Goal: Transaction & Acquisition: Purchase product/service

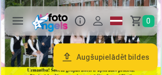
scroll to position [56, 0]
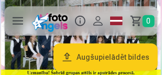
click at [91, 54] on button "Augšupielādēt bildes" at bounding box center [105, 56] width 104 height 27
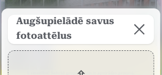
scroll to position [0, 0]
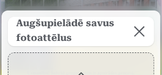
click at [137, 31] on button at bounding box center [139, 31] width 29 height 29
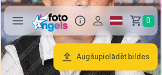
scroll to position [224, 0]
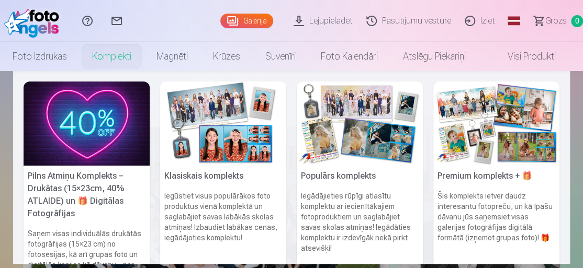
click at [124, 57] on link "Komplekti" at bounding box center [112, 56] width 64 height 29
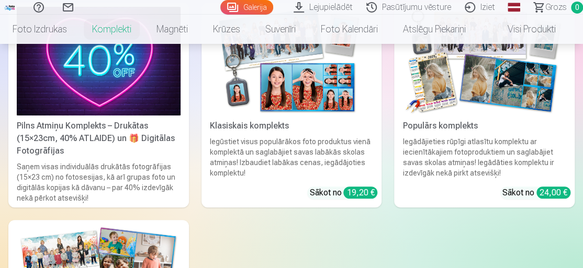
scroll to position [170, 0]
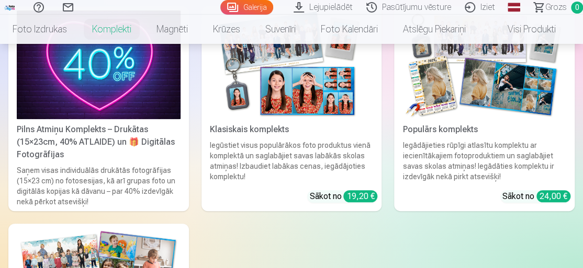
click at [161, 74] on img at bounding box center [292, 64] width 164 height 109
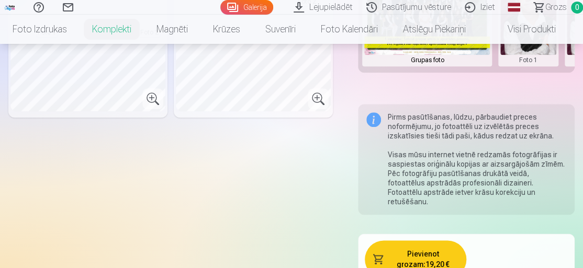
scroll to position [565, 0]
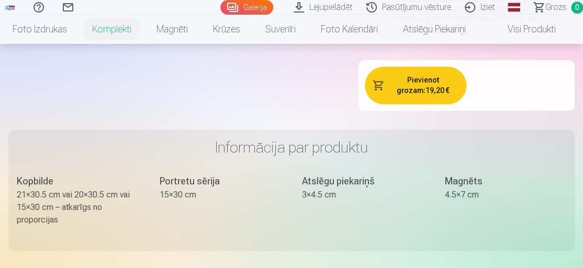
click at [161, 66] on button "Pievienot grozam : 19,20 €" at bounding box center [416, 85] width 102 height 38
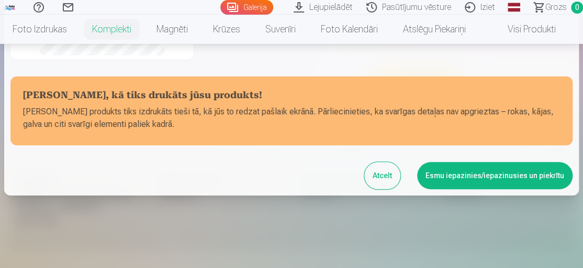
scroll to position [290, 0]
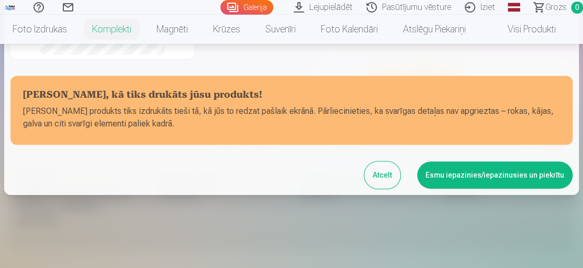
click at [161, 74] on button "Atcelt" at bounding box center [382, 175] width 36 height 27
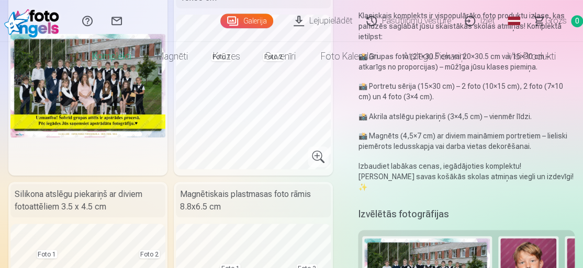
scroll to position [0, 0]
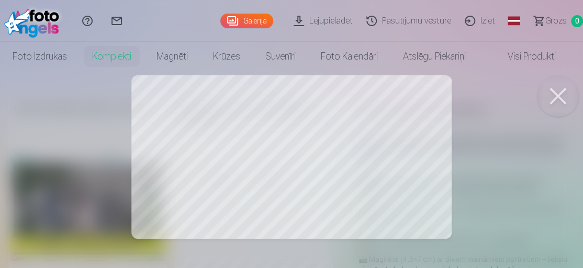
click at [161, 74] on div at bounding box center [291, 134] width 583 height 268
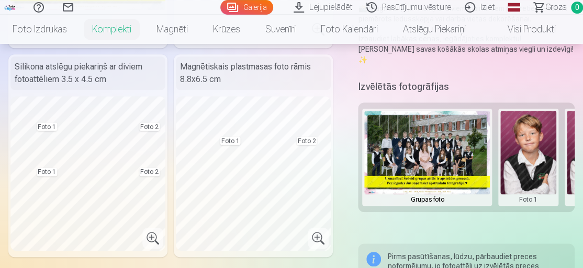
scroll to position [170, 0]
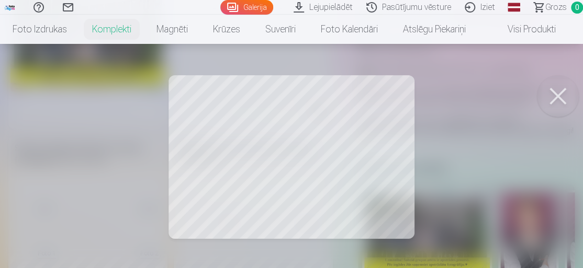
click at [161, 74] on div at bounding box center [291, 134] width 583 height 268
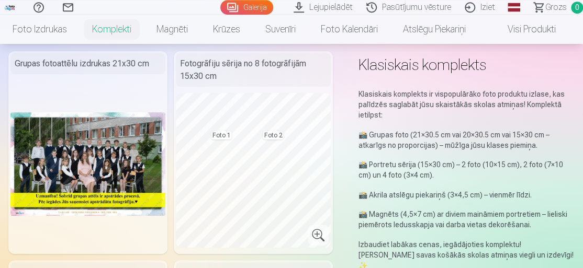
scroll to position [0, 0]
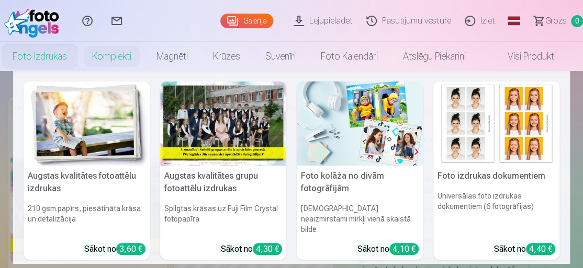
click at [47, 64] on link "Foto izdrukas" at bounding box center [40, 56] width 80 height 29
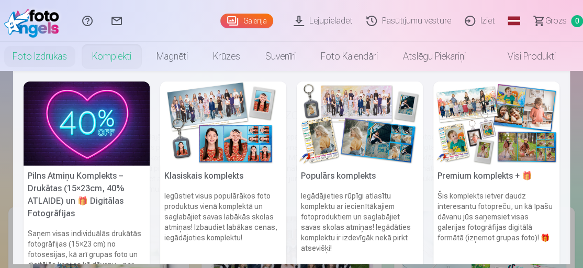
click at [117, 57] on link "Komplekti" at bounding box center [112, 56] width 64 height 29
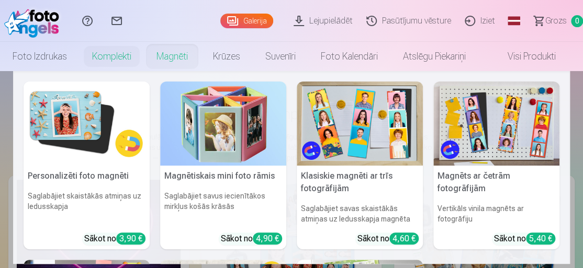
click at [161, 55] on link "Magnēti" at bounding box center [172, 56] width 57 height 29
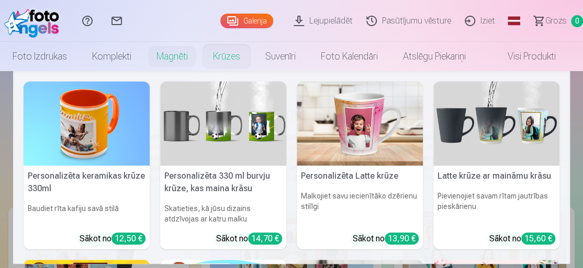
click at [161, 57] on link "Krūzes" at bounding box center [226, 56] width 52 height 29
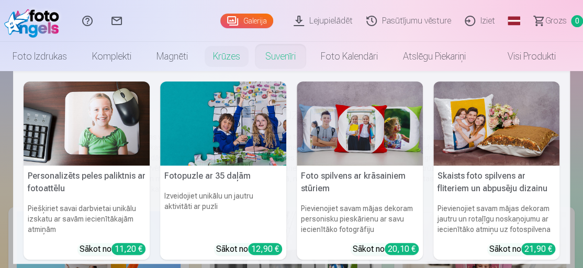
click at [161, 54] on link "Suvenīri" at bounding box center [280, 56] width 55 height 29
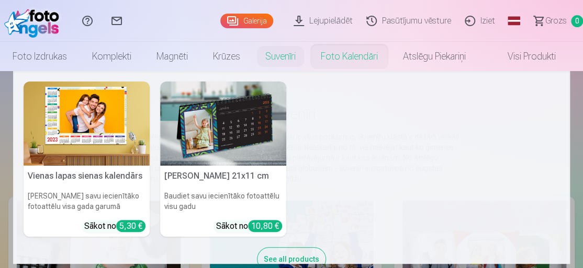
click at [161, 54] on link "Foto kalendāri" at bounding box center [349, 56] width 82 height 29
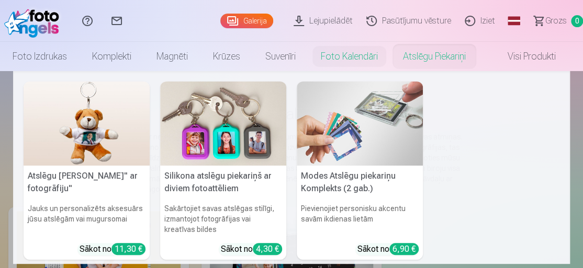
click at [161, 56] on link "Atslēgu piekariņi" at bounding box center [434, 56] width 88 height 29
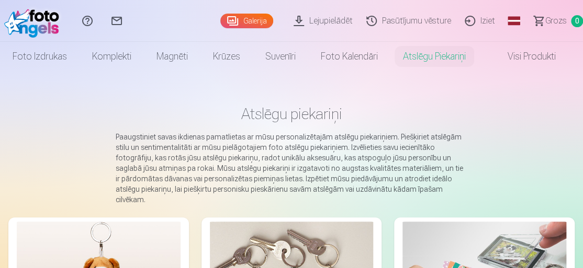
click at [161, 59] on link "Visi produkti" at bounding box center [523, 56] width 90 height 29
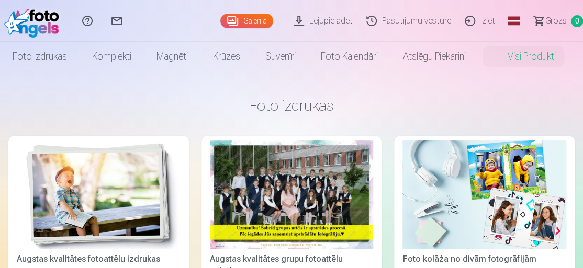
click at [161, 21] on link "Galerija" at bounding box center [246, 21] width 53 height 15
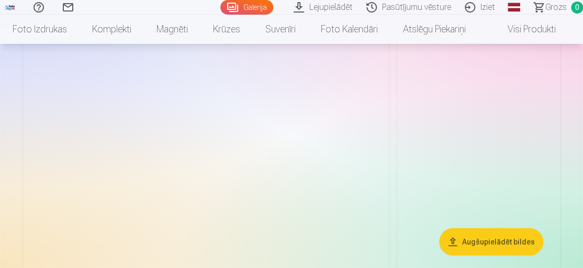
scroll to position [1017, 0]
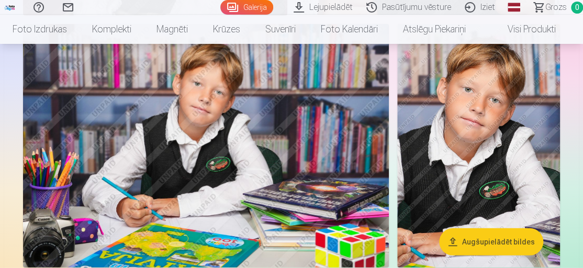
click at [161, 74] on img at bounding box center [478, 146] width 163 height 244
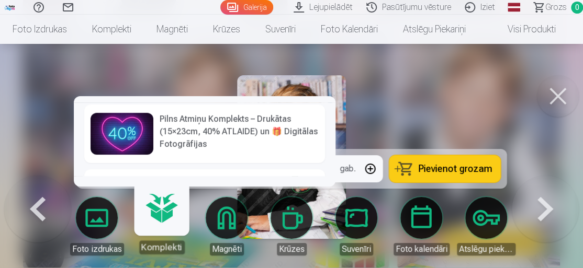
click at [161, 74] on link "Komplekti" at bounding box center [161, 222] width 64 height 64
click at [161, 74] on h6 "Pilns Atmiņu Komplekts – Drukātas (15×23cm, 40% ATLAIDE) un 🎁 Digitālas Fotogrā…" at bounding box center [239, 132] width 159 height 38
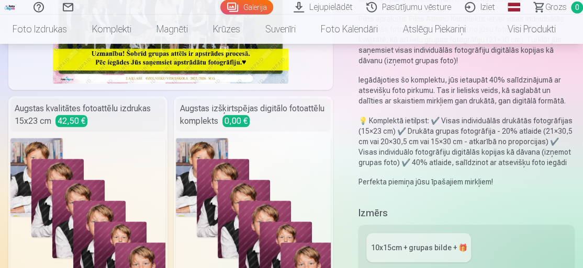
scroll to position [283, 0]
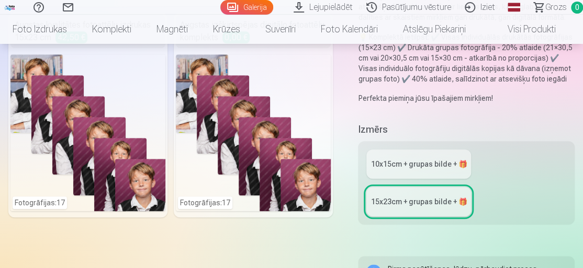
click at [161, 74] on div "10x15сm + grupas bilde + 🎁" at bounding box center [419, 164] width 96 height 10
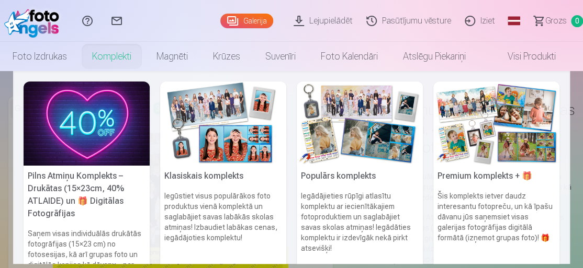
click at [118, 59] on link "Komplekti" at bounding box center [112, 56] width 64 height 29
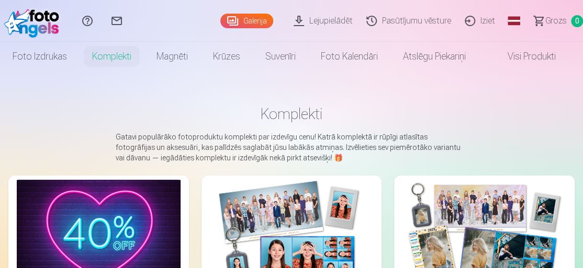
click at [44, 14] on img at bounding box center [34, 20] width 60 height 33
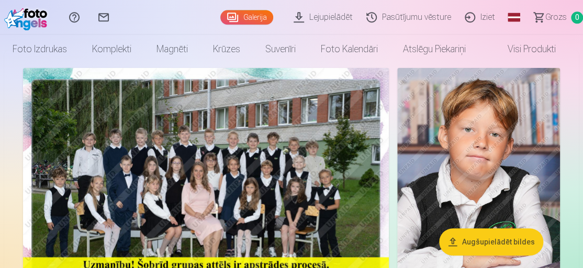
scroll to position [57, 0]
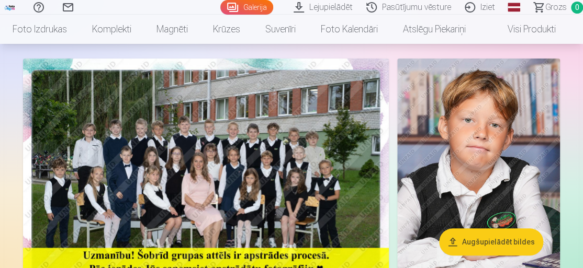
click at [161, 74] on button "Augšupielādēt bildes" at bounding box center [491, 242] width 104 height 27
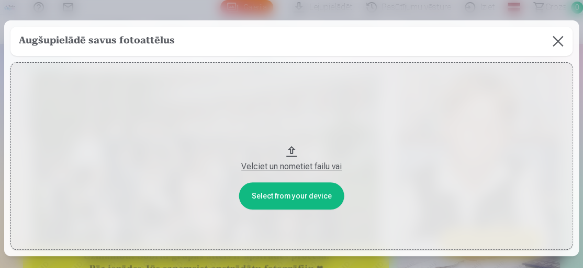
click at [161, 42] on button at bounding box center [557, 41] width 29 height 29
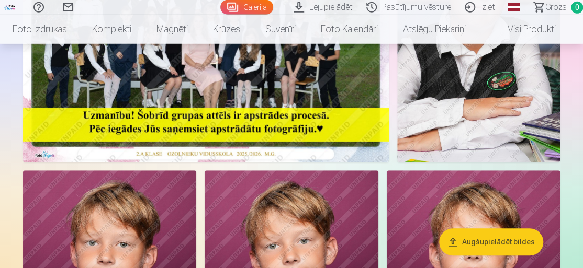
scroll to position [0, 0]
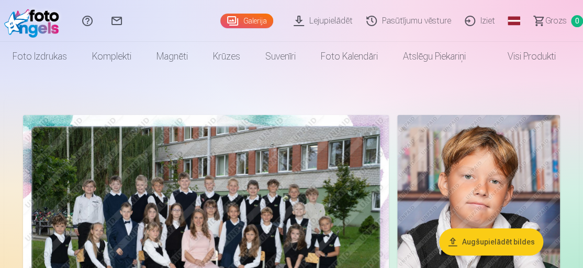
click at [161, 21] on link "Lejupielādēt" at bounding box center [324, 21] width 73 height 42
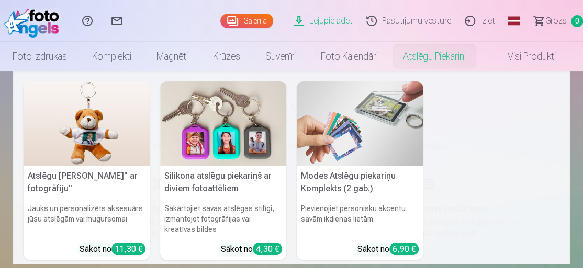
click at [161, 59] on link "Atslēgu piekariņi" at bounding box center [434, 56] width 88 height 29
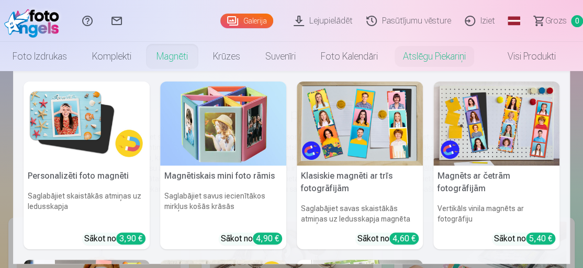
click at [89, 74] on img at bounding box center [87, 124] width 126 height 84
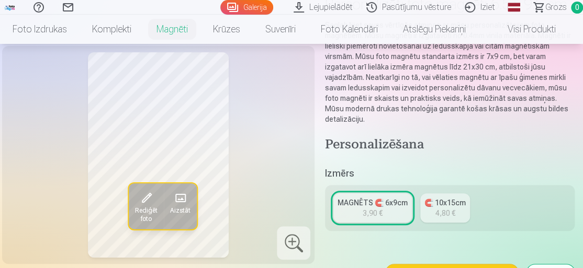
scroll to position [113, 0]
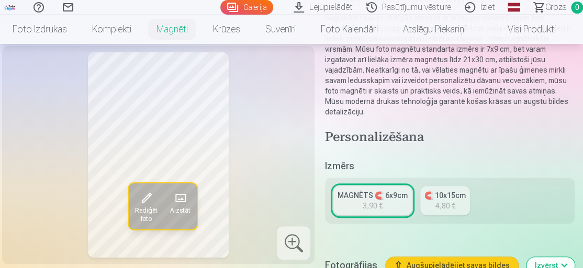
click at [151, 74] on span "Rediģēt foto" at bounding box center [146, 215] width 23 height 17
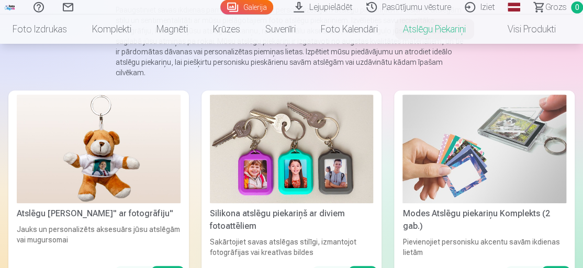
scroll to position [113, 0]
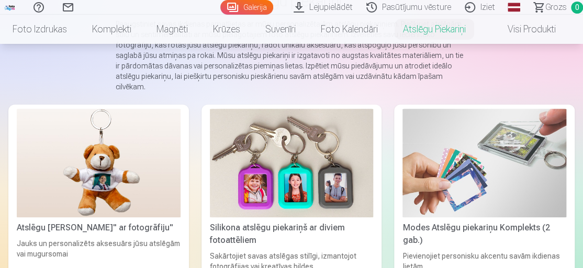
click at [161, 74] on img at bounding box center [292, 163] width 164 height 109
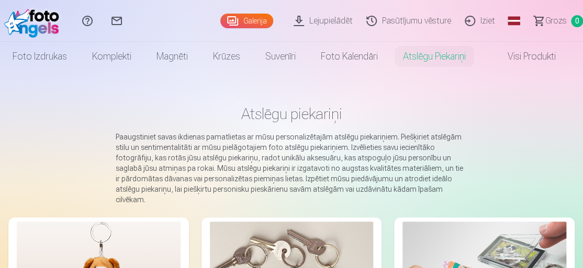
click at [161, 73] on main "Atslēgu piekariņi Paaugstiniet savas ikdienas pamatlietas ar mūsu personalizēta…" at bounding box center [291, 261] width 566 height 381
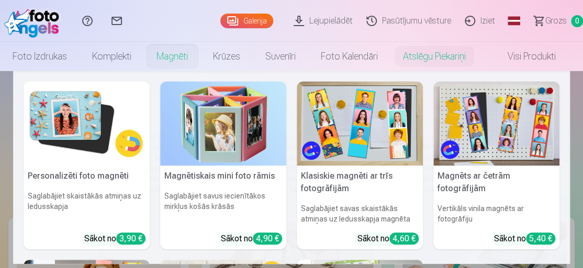
click at [161, 52] on link "Magnēti" at bounding box center [172, 56] width 57 height 29
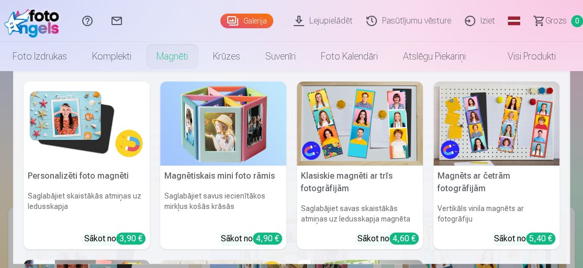
click at [89, 74] on img at bounding box center [87, 124] width 126 height 84
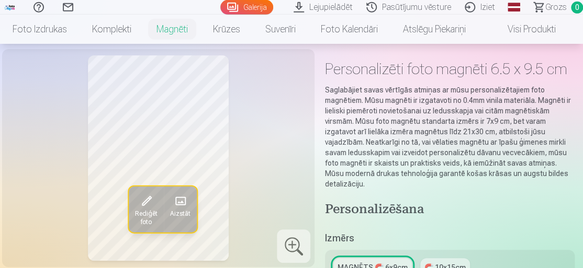
scroll to position [57, 0]
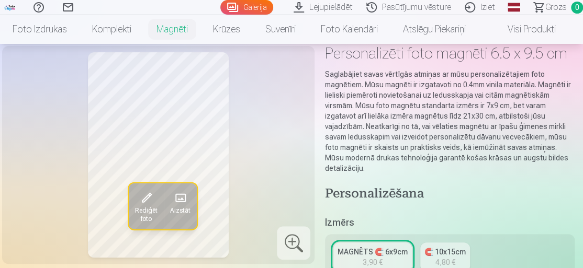
click at [161, 74] on span at bounding box center [180, 198] width 17 height 17
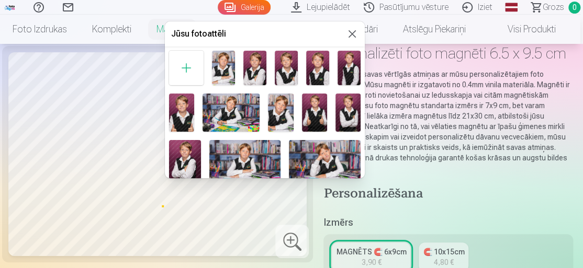
scroll to position [62, 0]
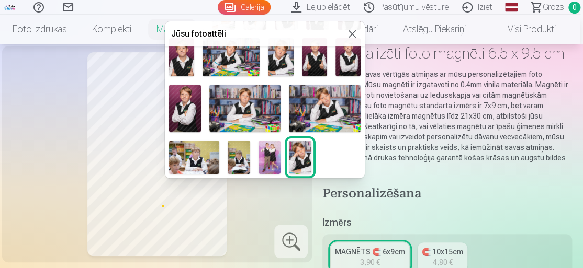
click at [161, 61] on img at bounding box center [280, 57] width 25 height 38
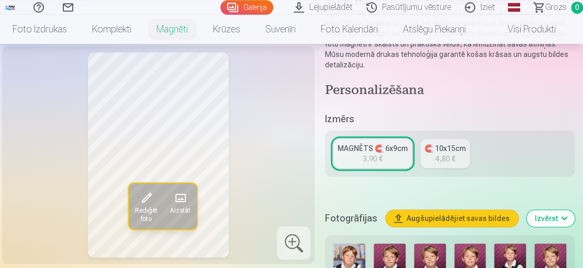
scroll to position [170, 0]
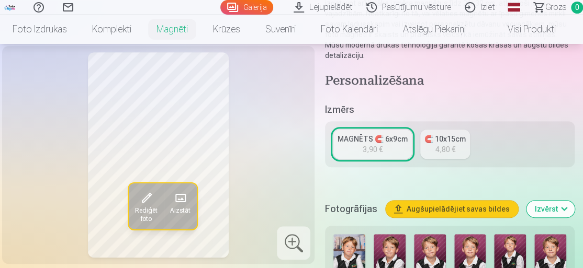
click at [161, 74] on div "Rediģēt foto Aizstāt" at bounding box center [158, 155] width 300 height 206
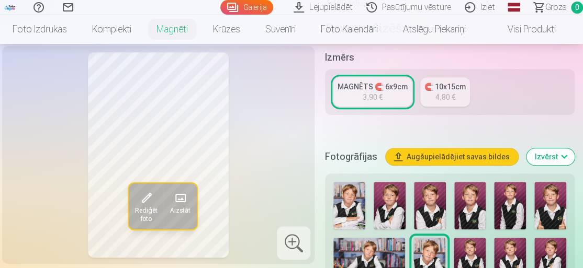
scroll to position [226, 0]
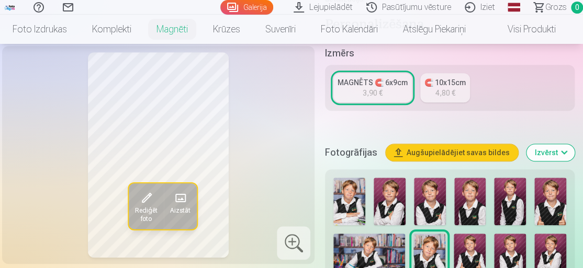
click at [161, 74] on div "3,90 €" at bounding box center [373, 93] width 20 height 10
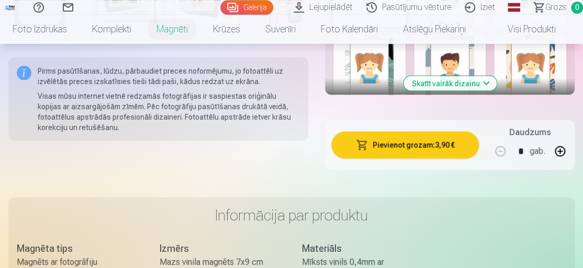
scroll to position [735, 0]
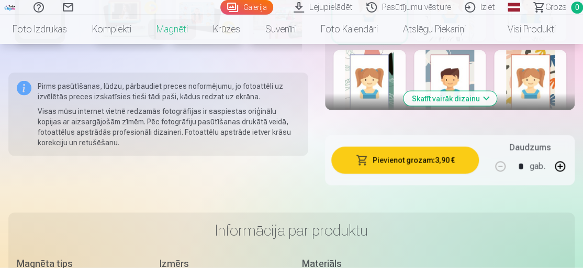
click at [161, 74] on button "Pievienot grozam : 3,90 €" at bounding box center [405, 160] width 148 height 27
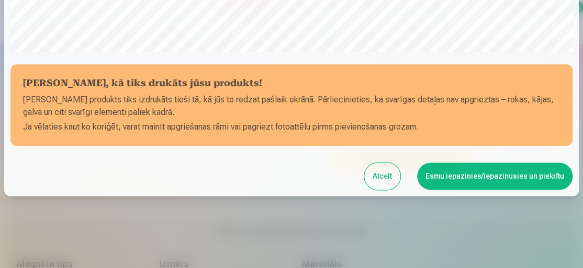
scroll to position [387, 0]
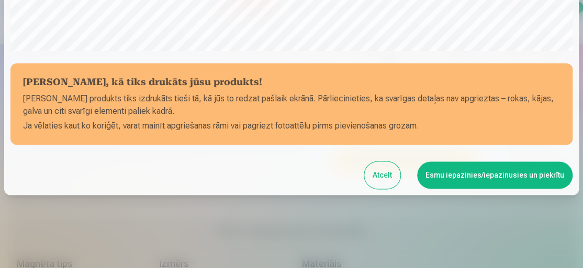
click at [161, 74] on button "Esmu iepazinies/iepazinusies un piekrītu" at bounding box center [494, 175] width 155 height 27
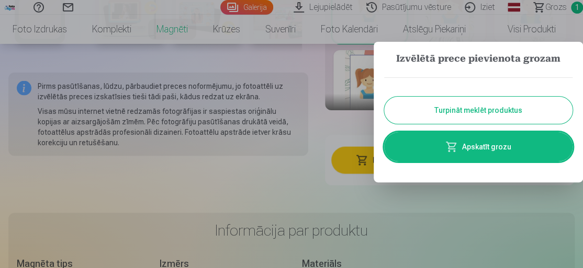
click at [161, 74] on button "Turpināt meklēt produktus" at bounding box center [478, 110] width 188 height 27
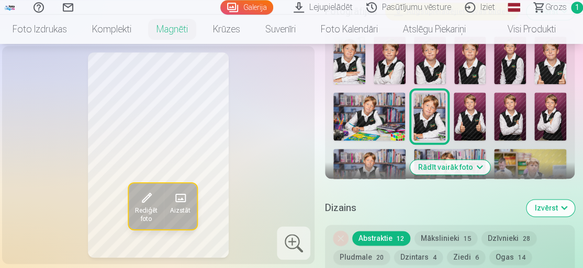
scroll to position [339, 0]
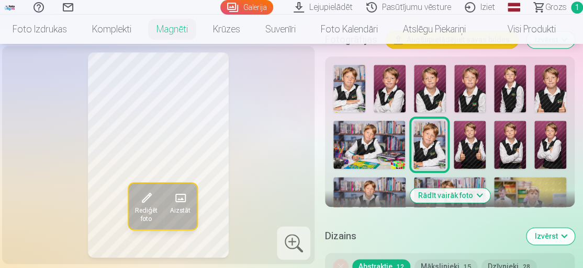
click at [161, 74] on img at bounding box center [349, 89] width 32 height 48
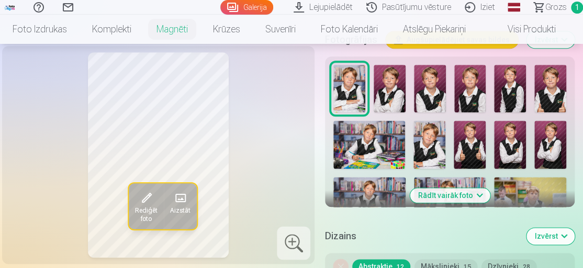
click at [161, 74] on img at bounding box center [390, 89] width 32 height 48
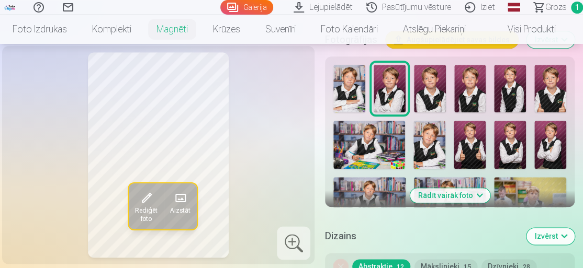
click at [161, 74] on img at bounding box center [430, 89] width 32 height 48
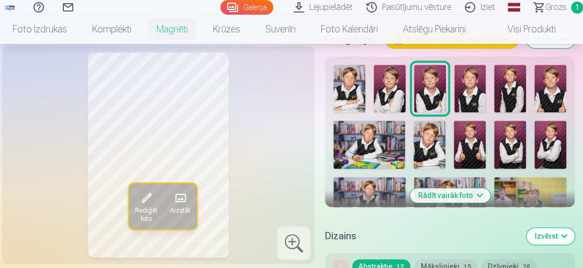
click at [161, 74] on div at bounding box center [449, 170] width 241 height 219
click at [161, 74] on img at bounding box center [470, 89] width 32 height 48
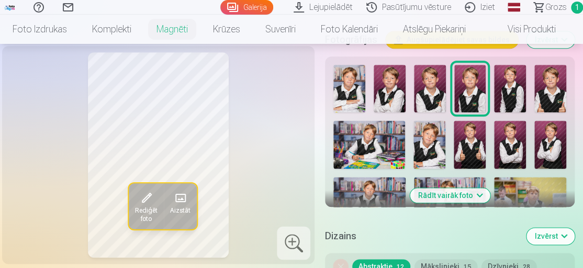
click at [161, 74] on img at bounding box center [510, 89] width 32 height 48
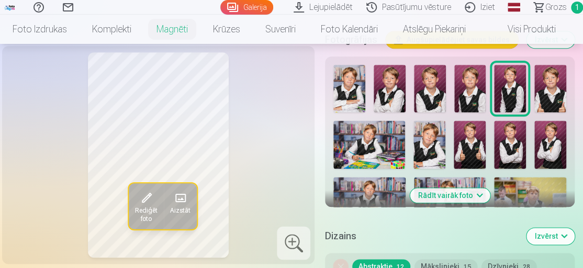
click at [161, 74] on img at bounding box center [550, 89] width 32 height 48
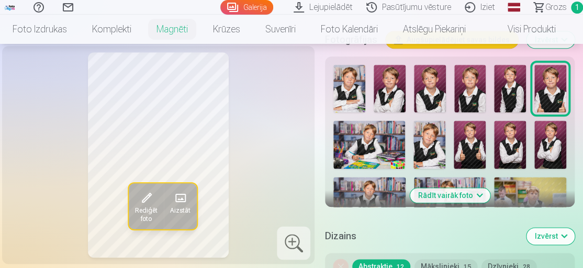
click at [161, 74] on img at bounding box center [550, 145] width 32 height 48
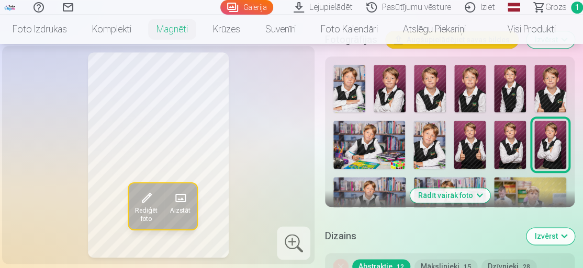
click at [161, 74] on img at bounding box center [510, 145] width 32 height 48
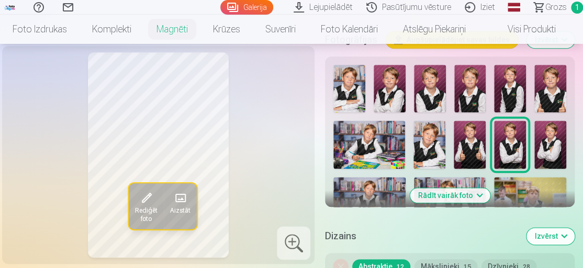
click at [161, 74] on img at bounding box center [470, 145] width 32 height 48
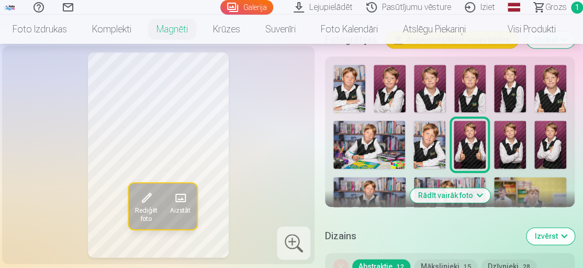
click at [161, 74] on img at bounding box center [429, 145] width 32 height 48
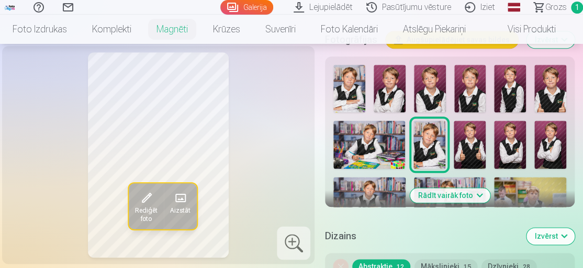
click at [161, 74] on img at bounding box center [369, 145] width 72 height 48
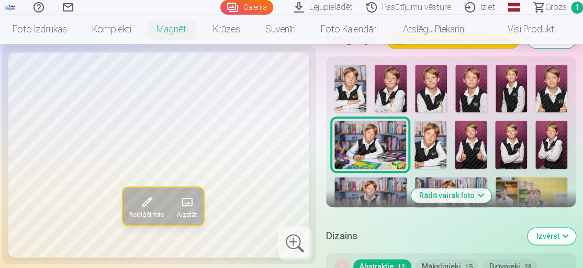
click at [161, 74] on img at bounding box center [370, 201] width 72 height 48
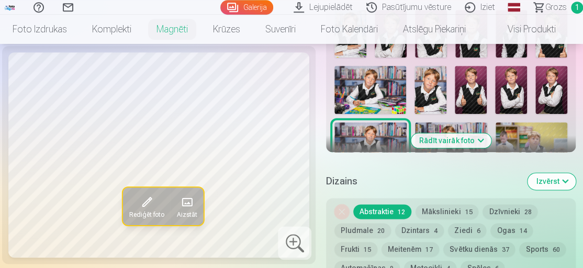
scroll to position [396, 0]
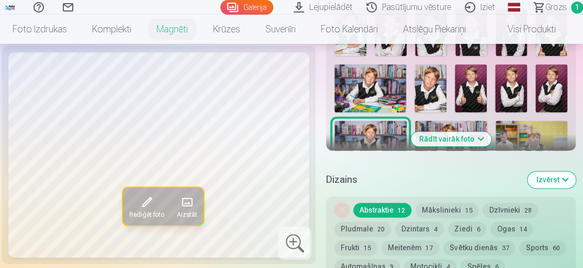
click at [161, 74] on img at bounding box center [451, 145] width 72 height 48
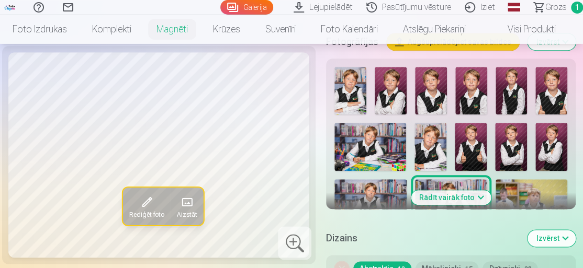
scroll to position [339, 0]
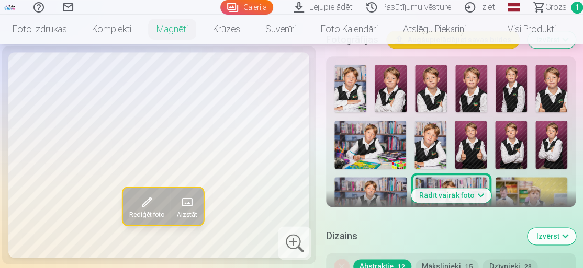
click at [161, 74] on img at bounding box center [532, 201] width 72 height 48
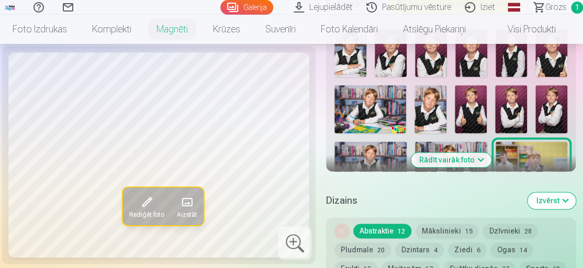
scroll to position [396, 0]
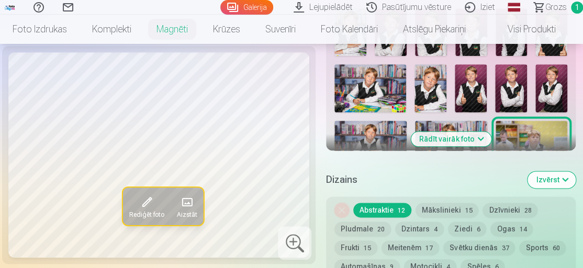
click at [161, 74] on button "Rādīt vairāk foto" at bounding box center [451, 139] width 80 height 15
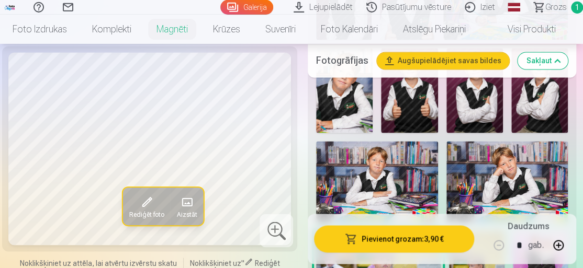
scroll to position [622, 0]
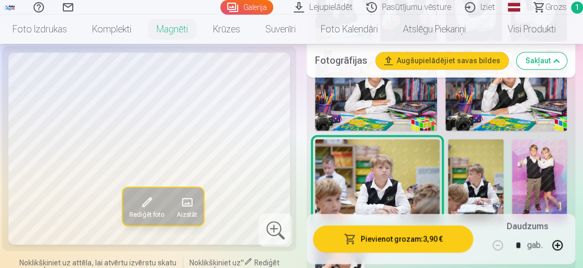
click at [161, 74] on img at bounding box center [475, 180] width 55 height 83
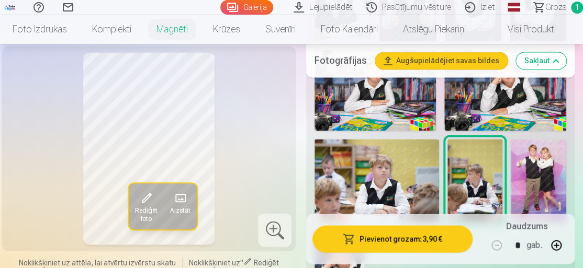
click at [161, 74] on img at bounding box center [538, 180] width 55 height 83
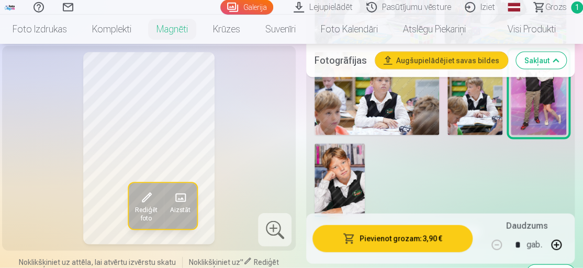
scroll to position [735, 0]
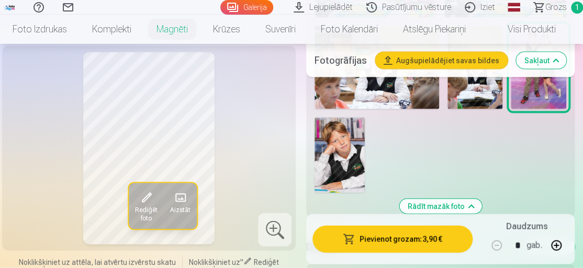
click at [161, 74] on img at bounding box center [340, 155] width 50 height 75
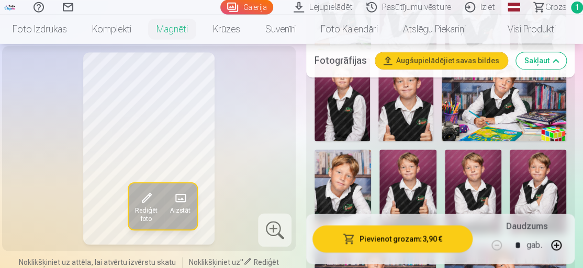
scroll to position [452, 0]
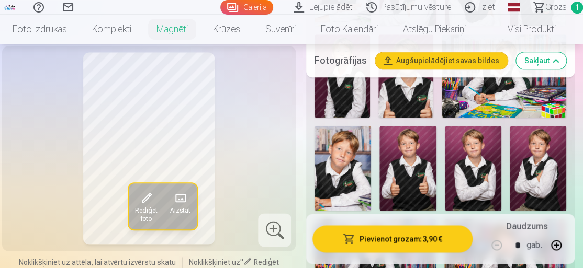
click at [161, 74] on img at bounding box center [343, 168] width 57 height 85
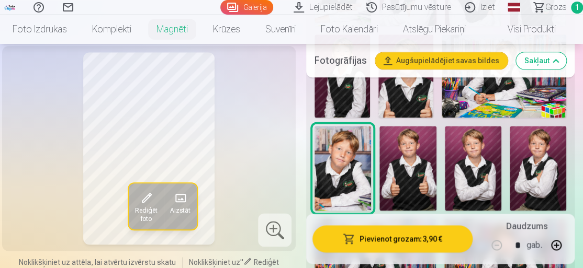
click at [161, 74] on button "Pievienot grozam : 3,90 €" at bounding box center [392, 239] width 160 height 27
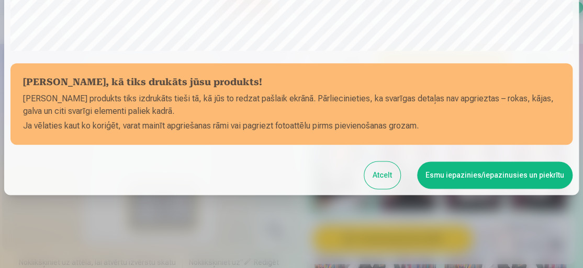
scroll to position [387, 0]
click at [161, 74] on button "Esmu iepazinies/iepazinusies un piekrītu" at bounding box center [494, 175] width 155 height 27
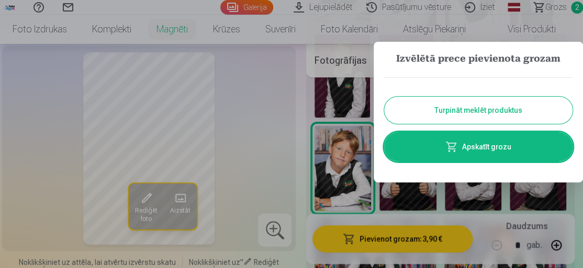
click at [161, 74] on button "Turpināt meklēt produktus" at bounding box center [478, 110] width 188 height 27
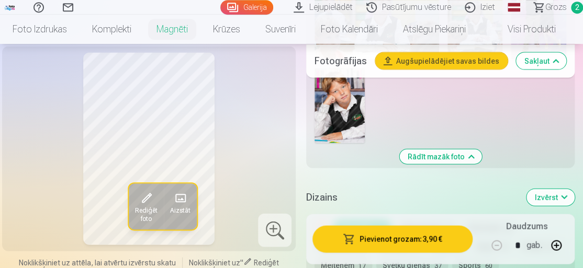
scroll to position [735, 0]
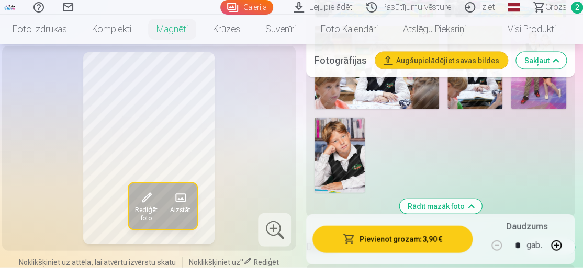
click at [161, 74] on img at bounding box center [340, 155] width 50 height 75
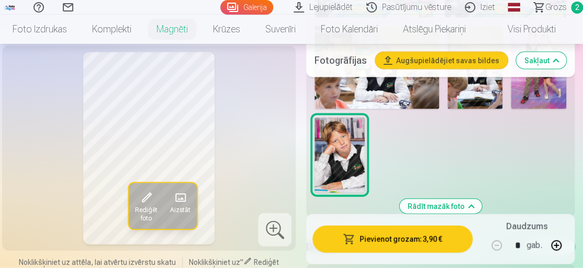
click at [161, 74] on button "Pievienot grozam : 3,90 €" at bounding box center [392, 239] width 160 height 27
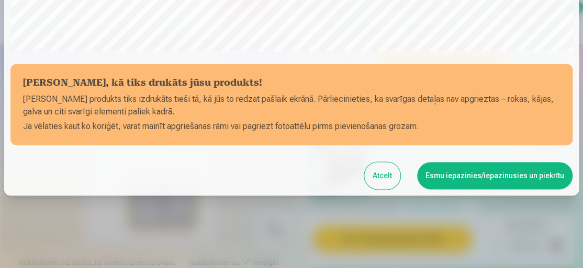
scroll to position [387, 0]
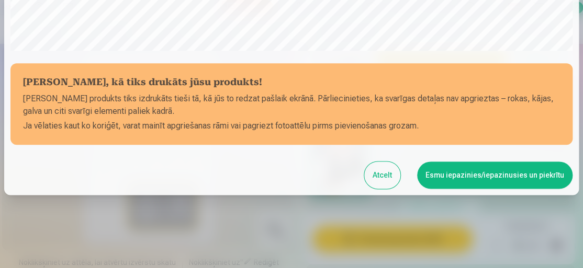
click at [161, 74] on button "Esmu iepazinies/iepazinusies un piekrītu" at bounding box center [494, 175] width 155 height 27
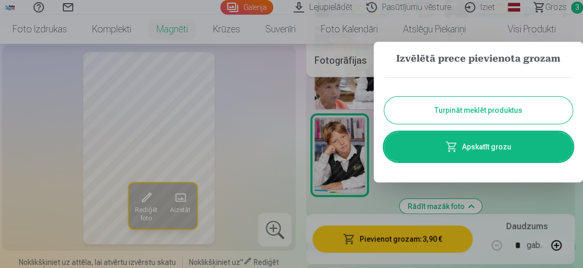
click at [161, 74] on button "Turpināt meklēt produktus" at bounding box center [478, 110] width 188 height 27
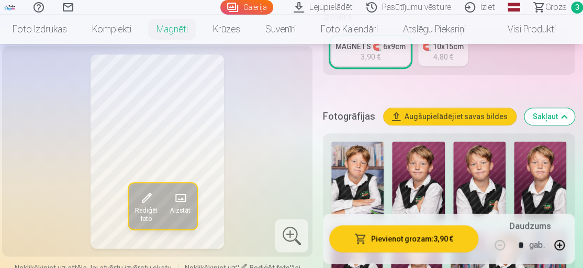
scroll to position [226, 0]
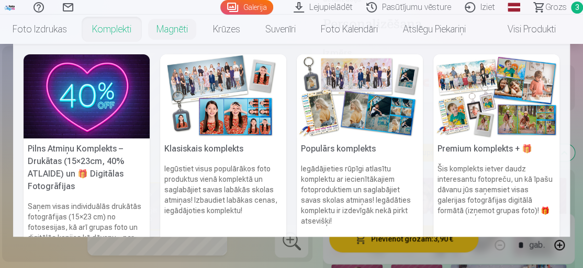
click at [123, 25] on link "Komplekti" at bounding box center [112, 29] width 64 height 29
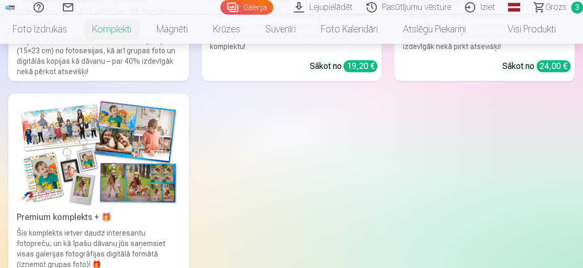
scroll to position [339, 0]
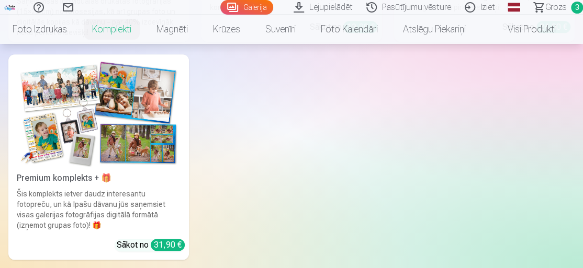
click at [117, 74] on img at bounding box center [99, 113] width 164 height 109
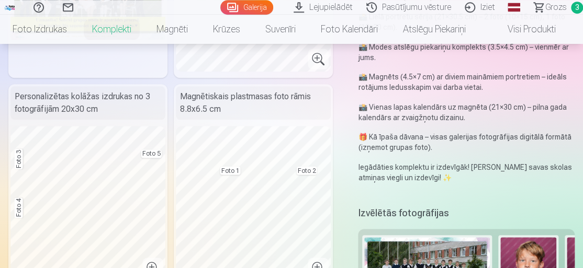
scroll to position [113, 0]
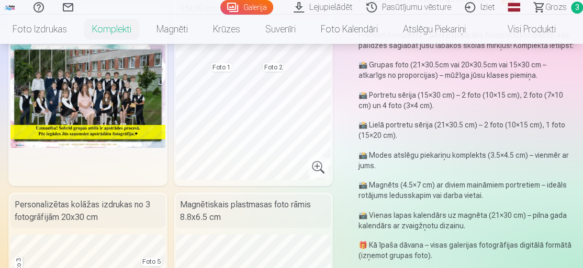
click at [161, 7] on span "Grozs" at bounding box center [555, 7] width 21 height 13
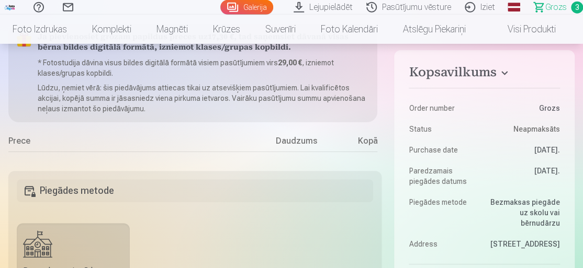
scroll to position [113, 0]
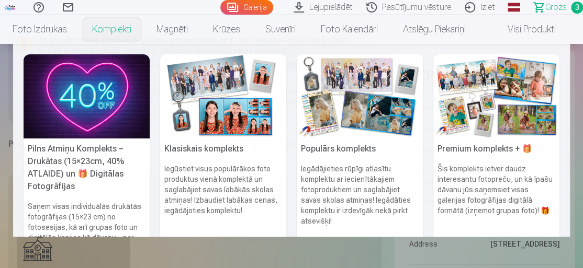
click at [122, 32] on link "Komplekti" at bounding box center [112, 29] width 64 height 29
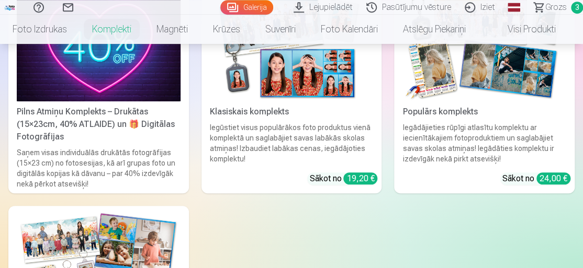
scroll to position [113, 0]
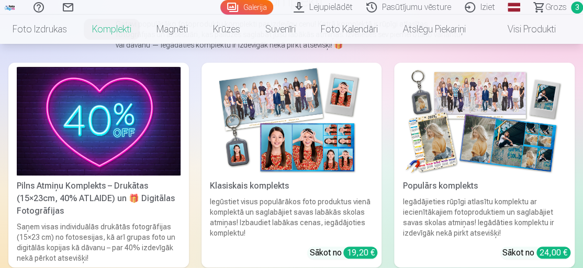
click at [161, 74] on img at bounding box center [484, 121] width 164 height 109
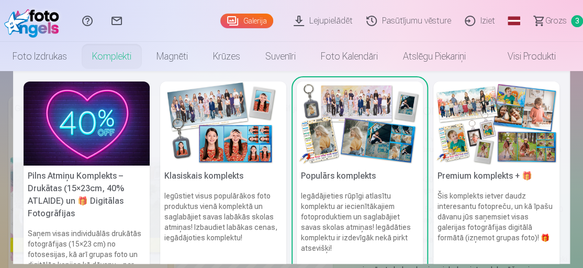
click at [109, 60] on link "Komplekti" at bounding box center [112, 56] width 64 height 29
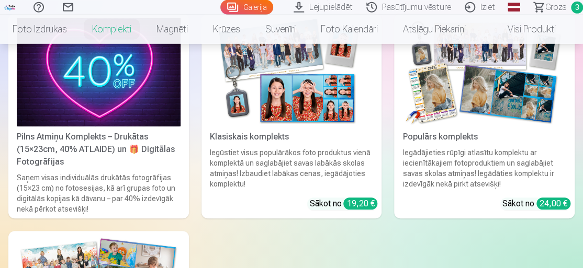
scroll to position [170, 0]
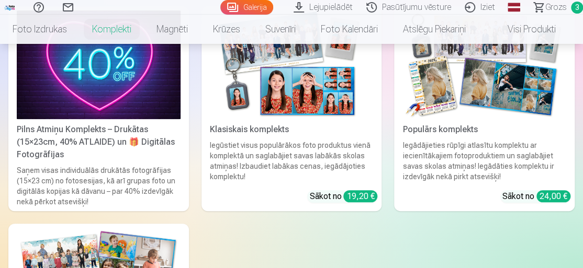
click at [161, 74] on img at bounding box center [292, 64] width 164 height 109
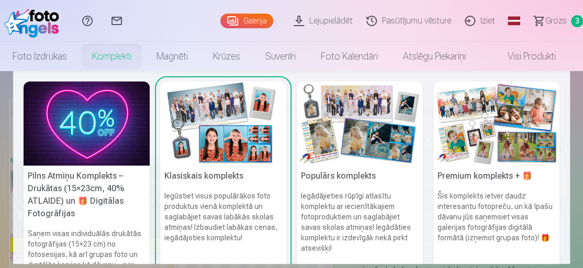
click at [97, 55] on link "Komplekti" at bounding box center [112, 56] width 64 height 29
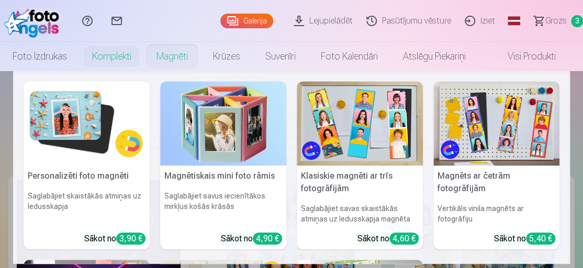
click at [161, 55] on link "Magnēti" at bounding box center [172, 56] width 57 height 29
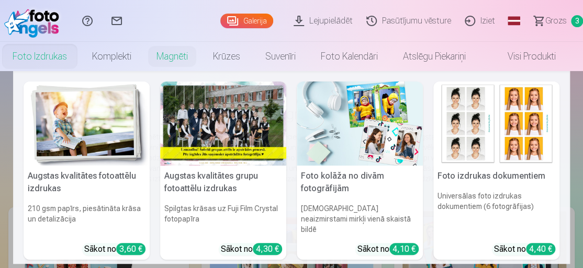
click at [21, 55] on link "Foto izdrukas" at bounding box center [40, 56] width 80 height 29
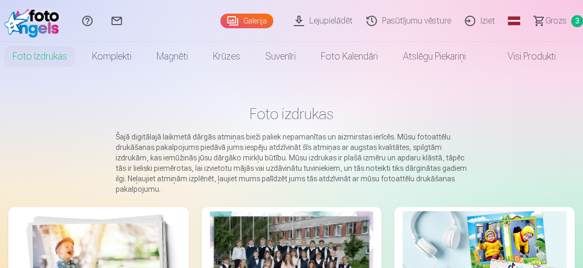
click at [161, 17] on link "Galerija" at bounding box center [246, 21] width 53 height 15
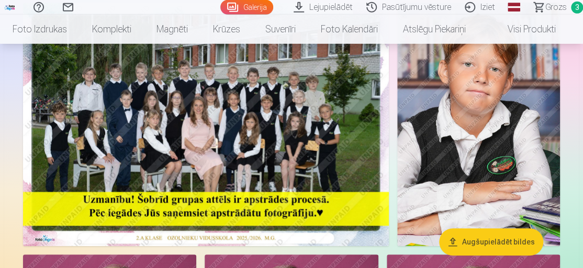
scroll to position [113, 0]
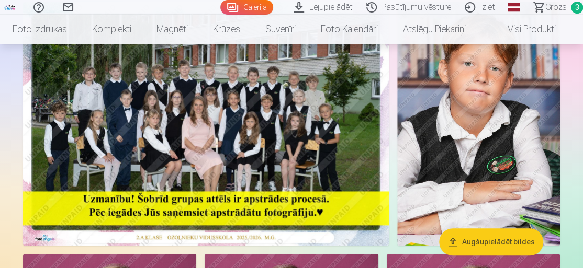
click at [161, 74] on img at bounding box center [206, 124] width 366 height 244
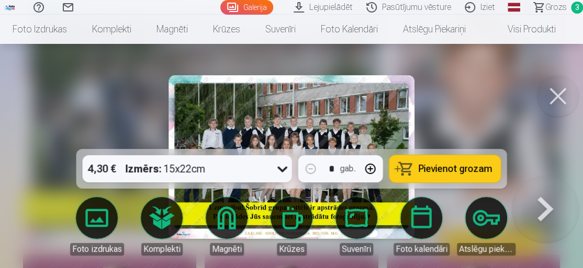
click at [161, 74] on span "Pievienot grozam" at bounding box center [456, 168] width 74 height 9
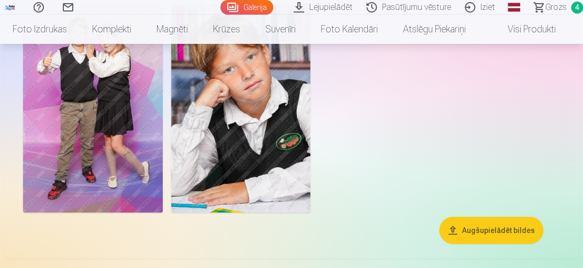
scroll to position [2544, 0]
click at [121, 74] on img at bounding box center [93, 108] width 140 height 209
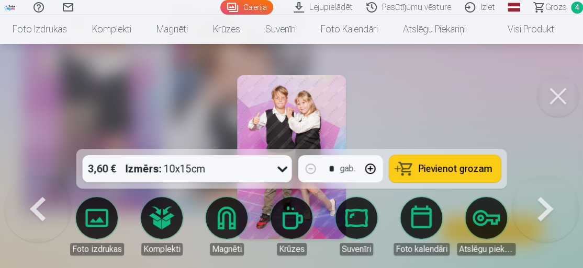
click at [161, 74] on span "Pievienot grozam" at bounding box center [456, 168] width 74 height 9
click at [161, 74] on div at bounding box center [291, 134] width 583 height 268
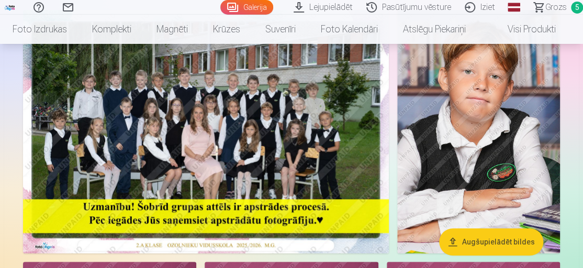
scroll to position [113, 0]
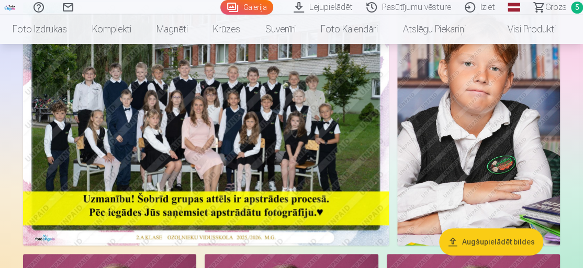
click at [161, 74] on img at bounding box center [478, 124] width 163 height 244
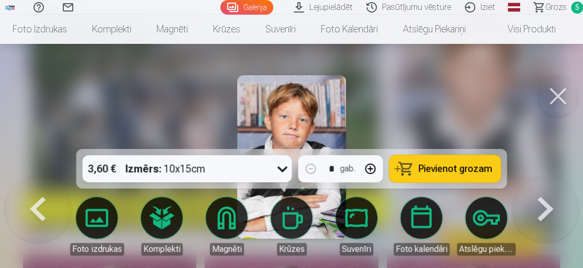
click at [161, 74] on button at bounding box center [558, 96] width 42 height 42
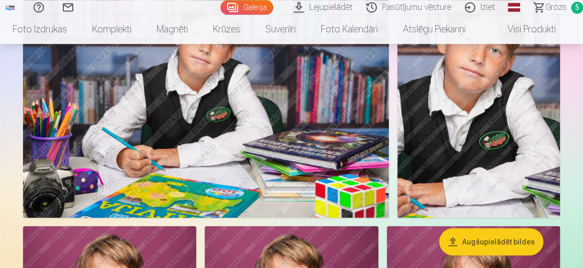
scroll to position [1017, 0]
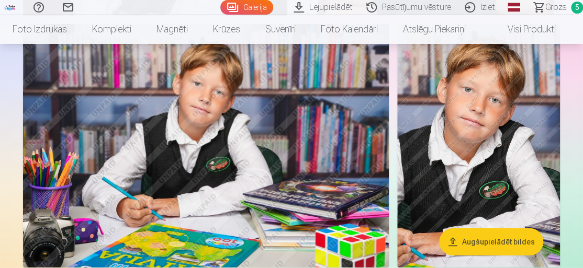
click at [161, 6] on span "Grozs" at bounding box center [555, 7] width 21 height 13
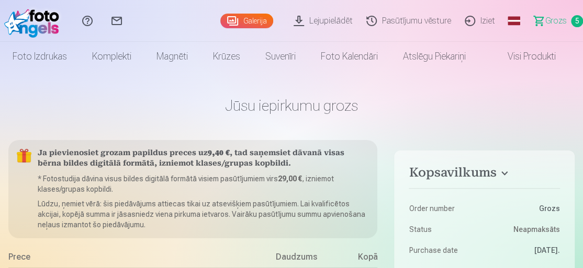
click at [161, 24] on span "Grozs" at bounding box center [555, 21] width 21 height 13
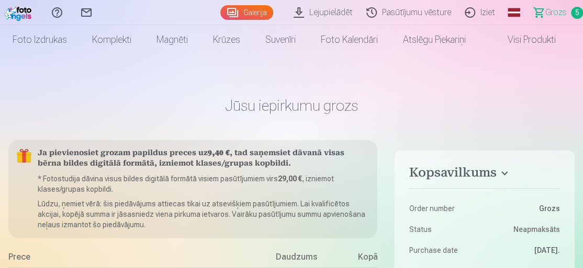
scroll to position [57, 0]
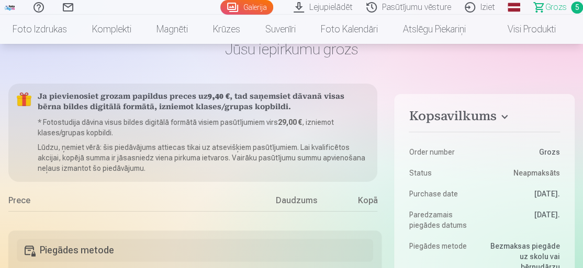
click at [161, 7] on span "5" at bounding box center [577, 8] width 12 height 12
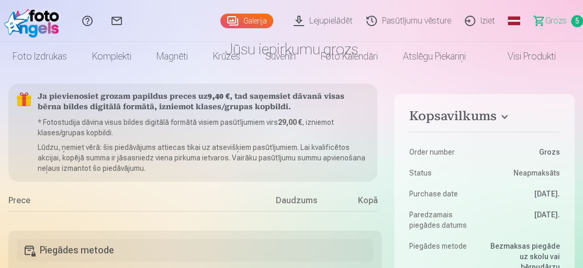
scroll to position [0, 0]
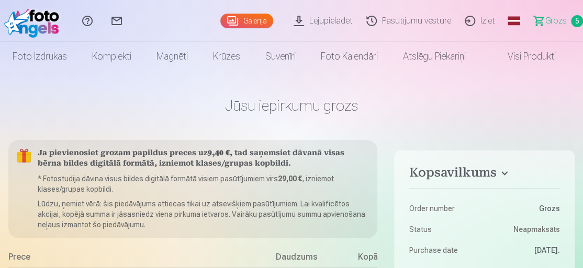
click at [161, 21] on link "Grozs 5" at bounding box center [553, 21] width 59 height 42
click at [161, 27] on link "Pasūtījumu vēsture" at bounding box center [410, 21] width 98 height 42
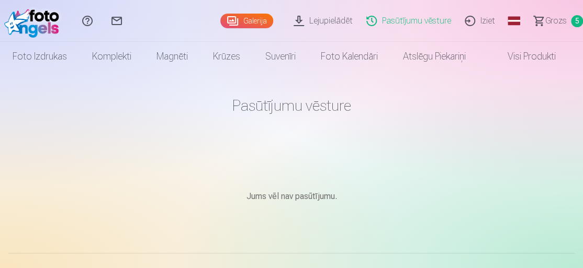
click at [161, 15] on span "Grozs" at bounding box center [555, 21] width 21 height 13
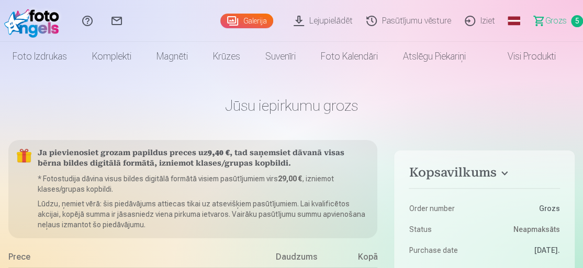
click at [161, 20] on span "5" at bounding box center [577, 21] width 12 height 12
click at [161, 52] on link "Visi produkti" at bounding box center [523, 56] width 90 height 29
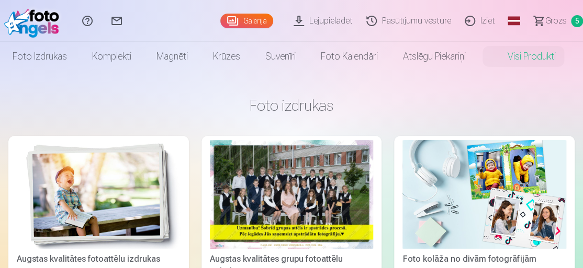
click at [161, 19] on span "Grozs" at bounding box center [555, 21] width 21 height 13
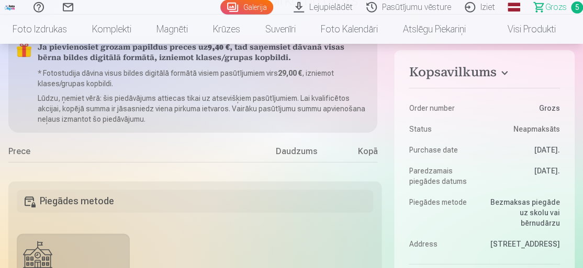
scroll to position [113, 0]
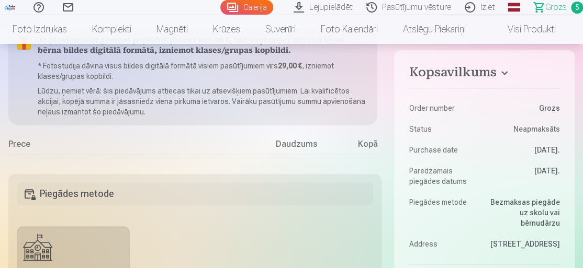
click at [161, 74] on div "Daudzums" at bounding box center [296, 146] width 79 height 17
click at [161, 74] on div "Kopā" at bounding box center [356, 146] width 42 height 17
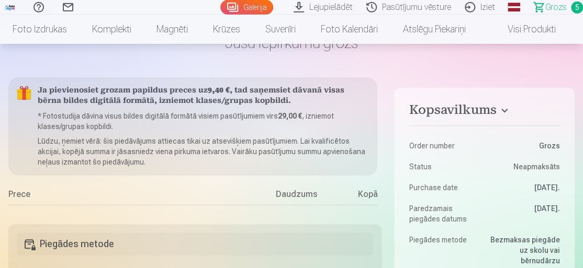
scroll to position [0, 0]
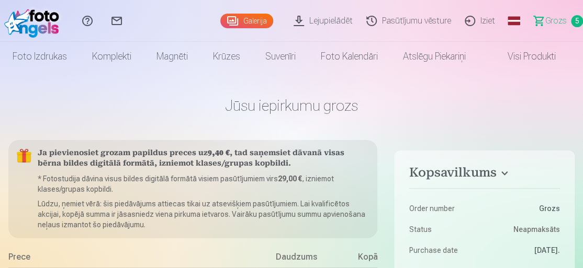
click at [161, 74] on h4 "Kopsavilkums" at bounding box center [484, 174] width 151 height 19
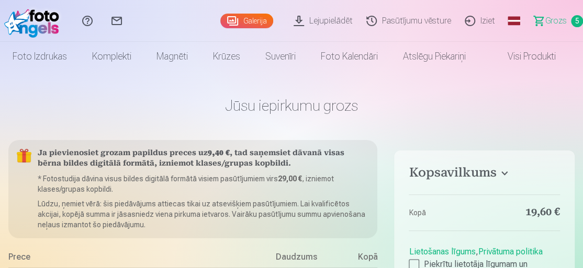
click at [161, 74] on h4 "Kopsavilkums" at bounding box center [484, 174] width 151 height 19
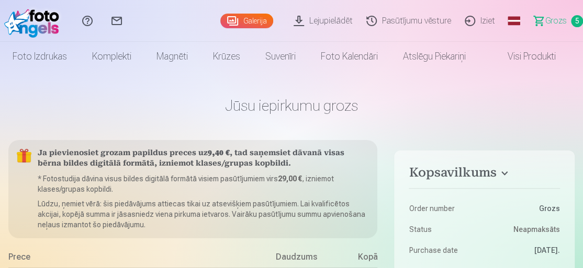
scroll to position [178, 0]
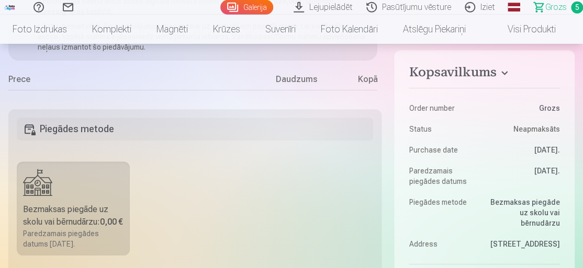
click at [161, 10] on span "5" at bounding box center [577, 8] width 12 height 12
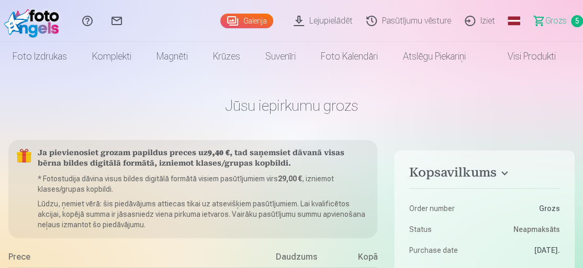
click at [161, 16] on span "5" at bounding box center [577, 21] width 12 height 12
click at [161, 26] on link "Lejupielādēt" at bounding box center [324, 21] width 73 height 42
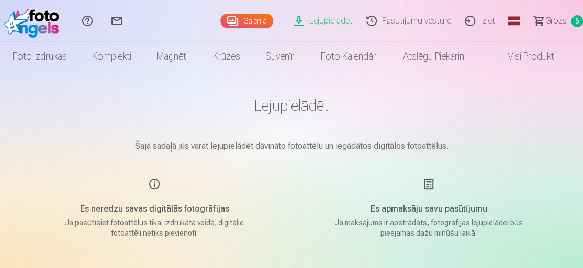
click at [161, 18] on link "Pasūtījumu vēsture" at bounding box center [410, 21] width 98 height 42
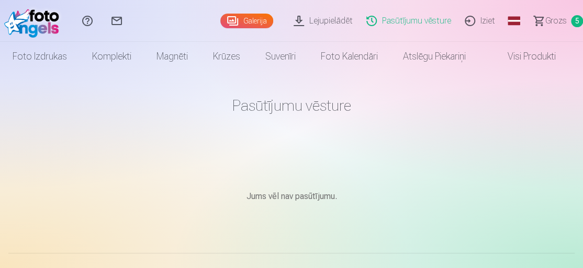
click at [161, 23] on link "Global" at bounding box center [513, 21] width 21 height 42
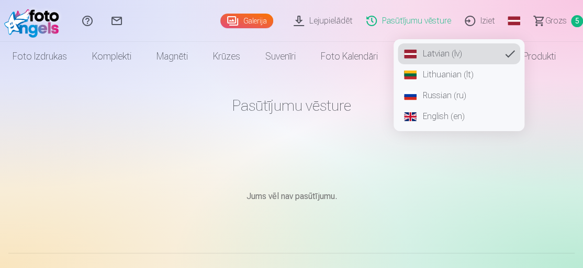
click at [161, 20] on span "Grozs" at bounding box center [555, 21] width 21 height 13
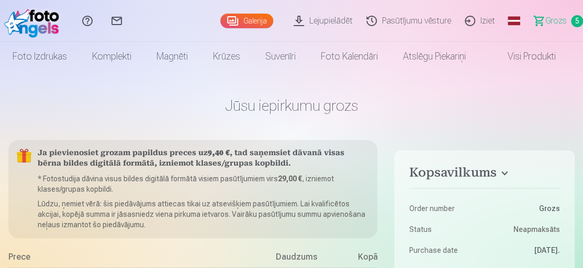
click at [161, 74] on dt "Order number" at bounding box center [444, 209] width 70 height 10
click at [161, 74] on dd "Grozs" at bounding box center [525, 209] width 70 height 10
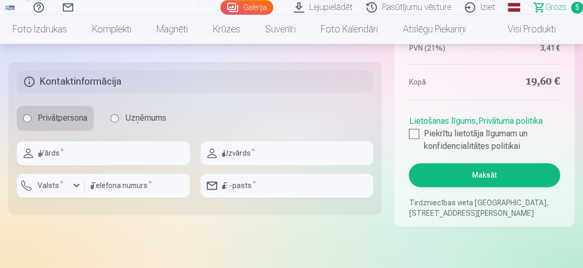
scroll to position [452, 0]
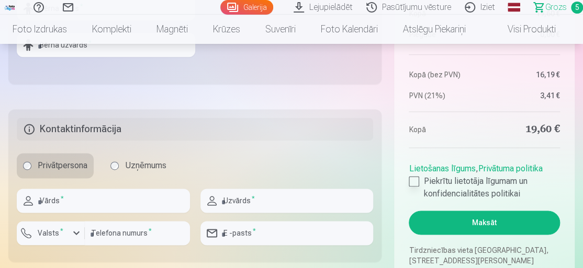
click at [161, 74] on label "Piekrītu lietotāja līgumam un konfidencialitātes politikai" at bounding box center [484, 187] width 151 height 25
click at [161, 74] on button "Maksāt" at bounding box center [484, 223] width 151 height 24
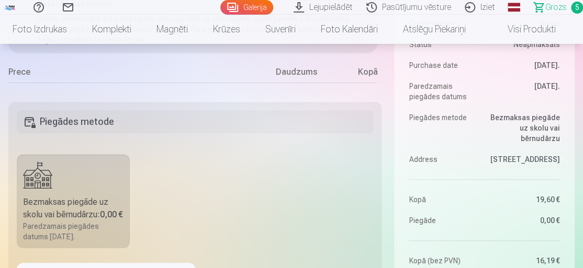
scroll to position [283, 0]
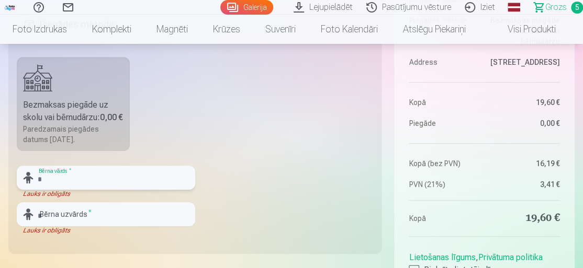
click at [80, 74] on input "text" at bounding box center [106, 178] width 178 height 24
type input "*******"
click at [73, 74] on input "text" at bounding box center [106, 215] width 178 height 24
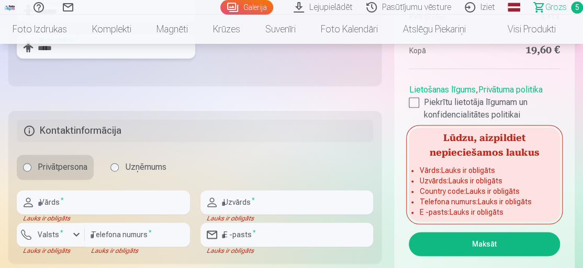
scroll to position [452, 0]
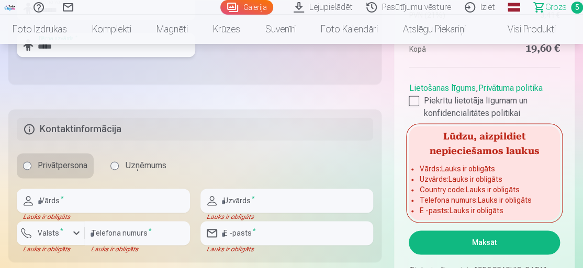
type input "*****"
click at [67, 74] on input "text" at bounding box center [103, 201] width 173 height 24
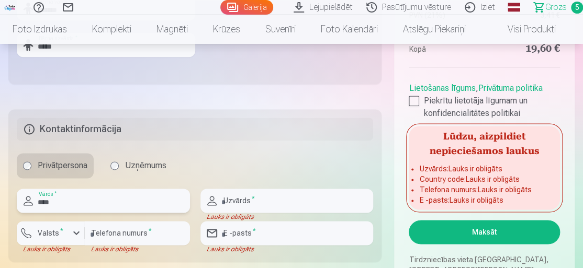
type input "****"
click at [161, 74] on input "text" at bounding box center [286, 201] width 173 height 24
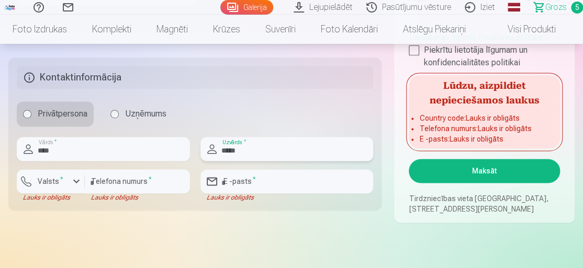
scroll to position [509, 0]
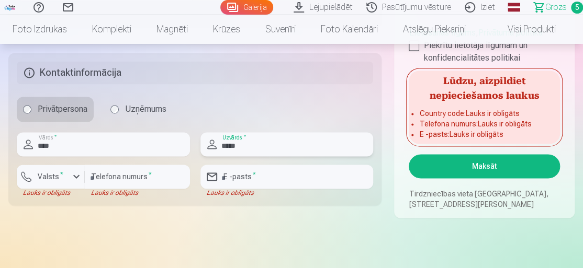
type input "*****"
click at [156, 74] on input "number" at bounding box center [137, 177] width 105 height 24
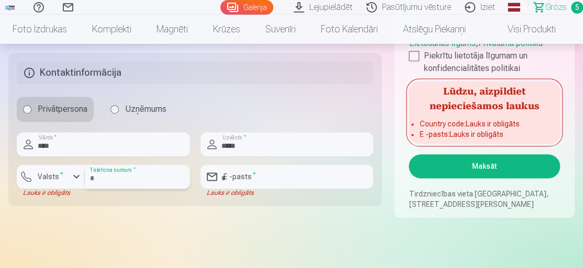
type input "********"
click at [161, 74] on input "email" at bounding box center [286, 177] width 173 height 24
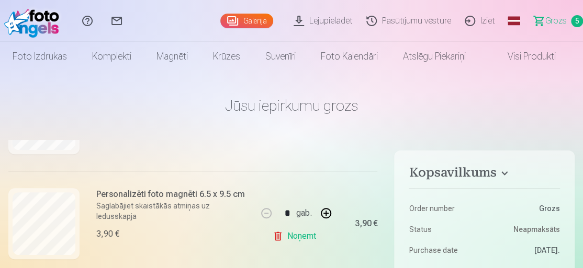
scroll to position [198, 0]
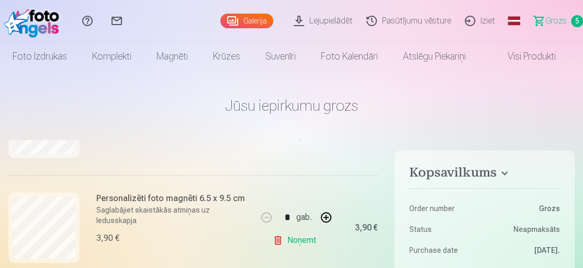
type input "**********"
click at [161, 74] on button "button" at bounding box center [326, 217] width 25 height 25
click at [161, 74] on button "button" at bounding box center [266, 217] width 25 height 25
type input "*"
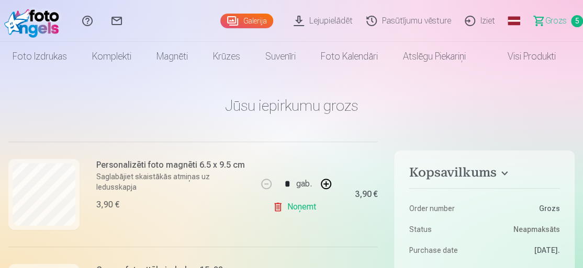
scroll to position [330, 0]
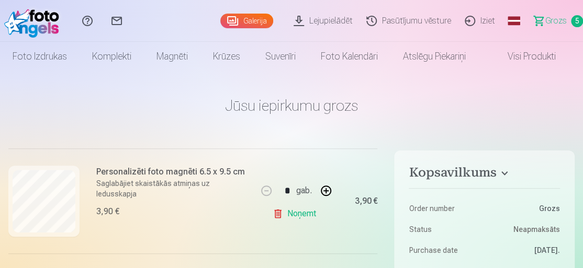
click at [161, 74] on button "button" at bounding box center [326, 190] width 25 height 25
type input "*"
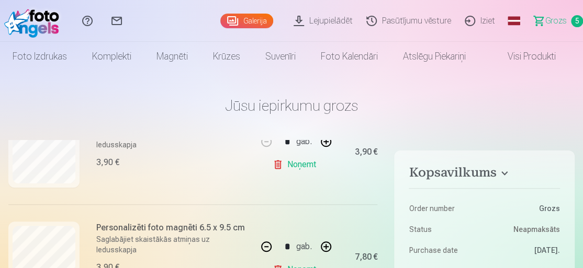
scroll to position [264, 0]
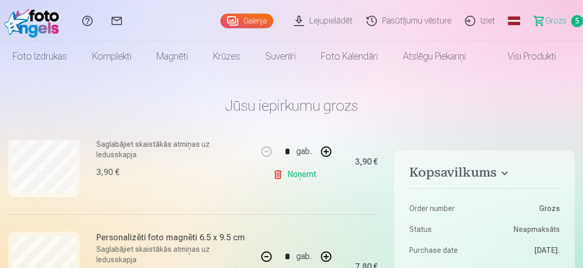
click at [161, 74] on link "Noņemt" at bounding box center [297, 174] width 48 height 21
type input "*"
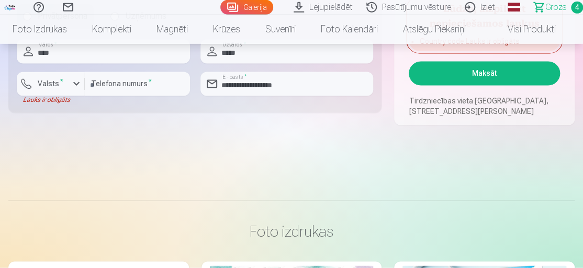
scroll to position [509, 0]
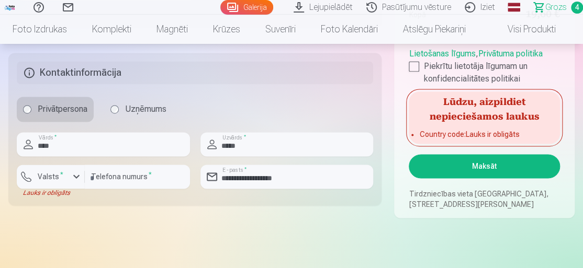
click at [161, 74] on button "Maksāt" at bounding box center [484, 166] width 151 height 24
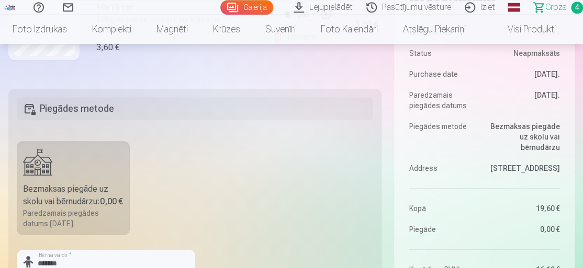
scroll to position [170, 0]
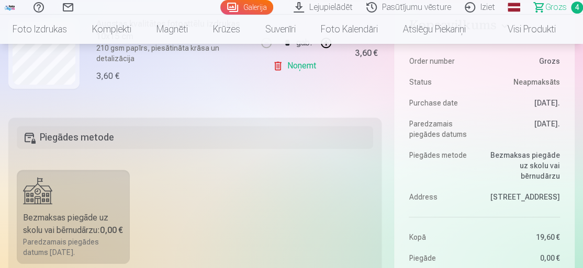
click at [102, 74] on h5 "Piegādes metode" at bounding box center [195, 137] width 356 height 23
click at [58, 74] on label "Bezmaksas piegāde uz skolu vai bērnudārzu : 0,00 € Paredzamais piegādes datums …" at bounding box center [73, 217] width 113 height 94
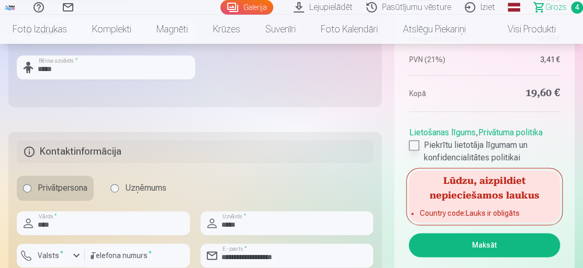
scroll to position [509, 0]
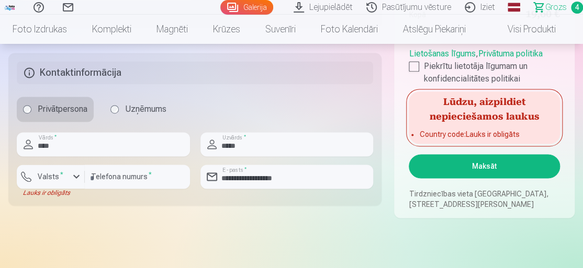
click at [161, 74] on h5 "Lūdzu, aizpildiet nepieciešamos laukus" at bounding box center [484, 108] width 151 height 33
click at [161, 74] on ul "Country code : Lauks ir obligāts" at bounding box center [484, 136] width 151 height 15
click at [161, 74] on button "Maksāt" at bounding box center [484, 166] width 151 height 24
click at [108, 74] on input "****" at bounding box center [103, 144] width 173 height 24
click at [161, 74] on input "*****" at bounding box center [286, 144] width 173 height 24
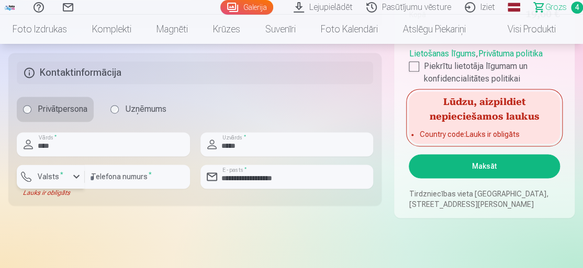
click at [68, 74] on div "button" at bounding box center [53, 178] width 31 height 10
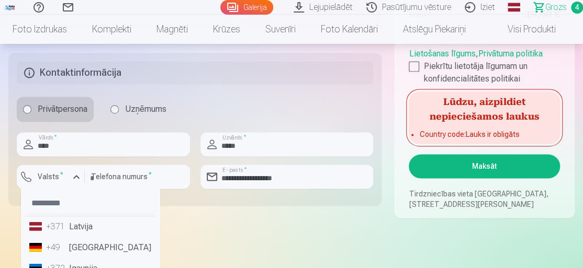
click at [78, 74] on li "+371 Latvija" at bounding box center [90, 227] width 130 height 21
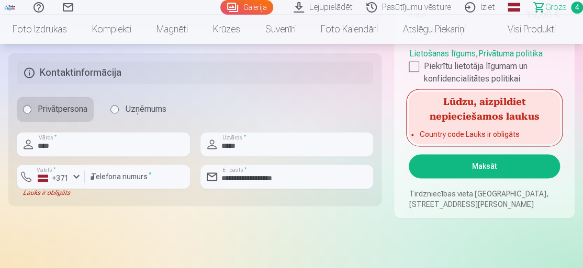
click at [161, 74] on button "Maksāt" at bounding box center [484, 166] width 151 height 24
